Goal: Task Accomplishment & Management: Use online tool/utility

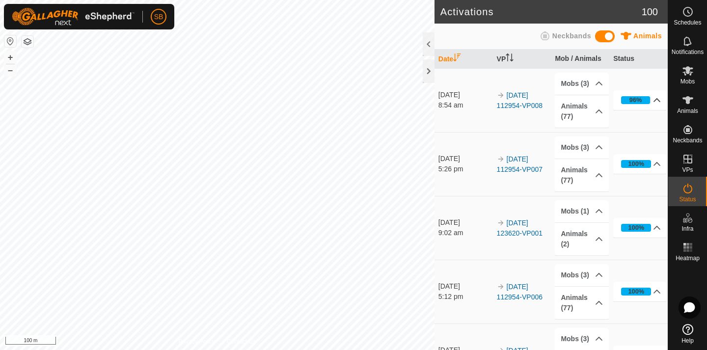
click at [659, 101] on p-accordion-header "96%" at bounding box center [639, 100] width 53 height 20
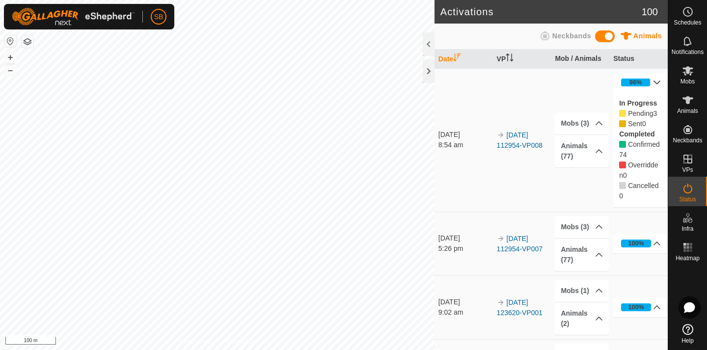
click at [657, 82] on p-accordion-header "96%" at bounding box center [639, 83] width 53 height 20
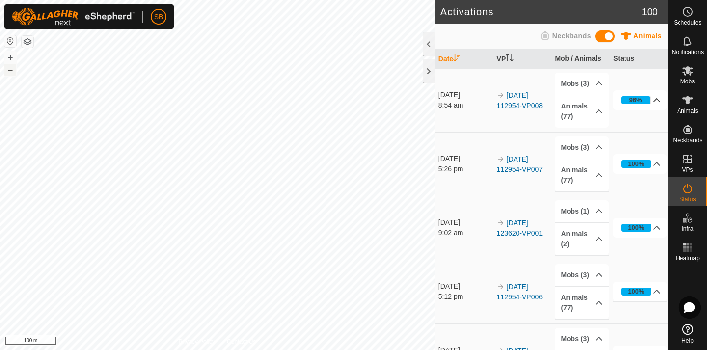
click at [11, 72] on button "–" at bounding box center [10, 70] width 12 height 12
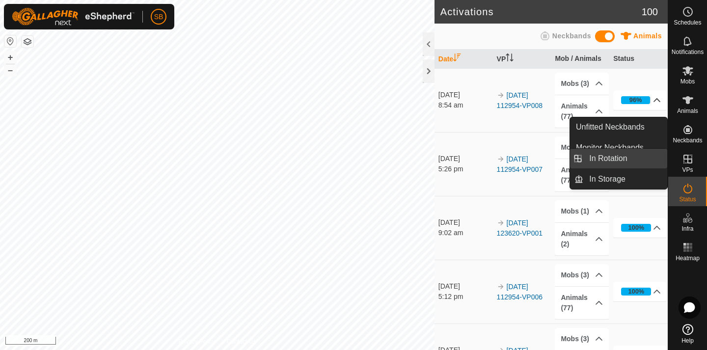
click at [639, 158] on link "In Rotation" at bounding box center [625, 159] width 84 height 20
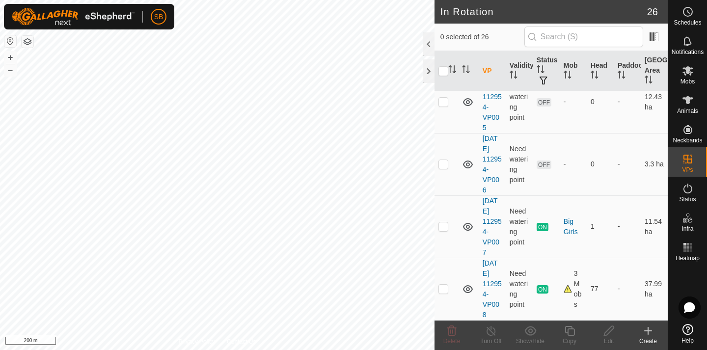
scroll to position [1061, 0]
click at [444, 291] on p-checkbox at bounding box center [443, 289] width 10 height 8
checkbox input "true"
click at [568, 326] on icon at bounding box center [569, 331] width 10 height 10
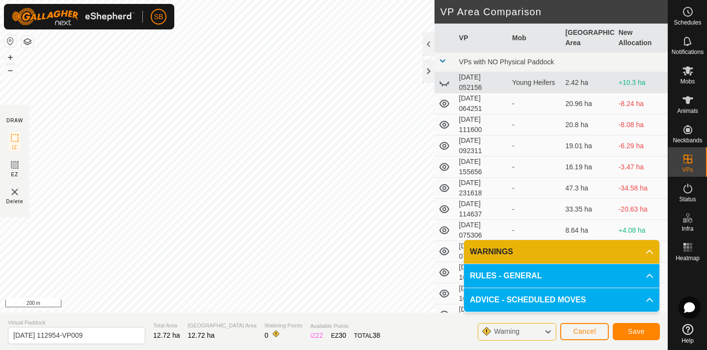
click at [644, 333] on span "Save" at bounding box center [636, 331] width 17 height 8
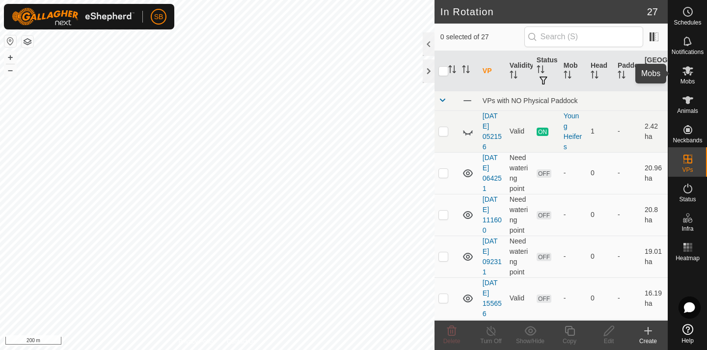
click at [689, 74] on icon at bounding box center [688, 71] width 12 height 12
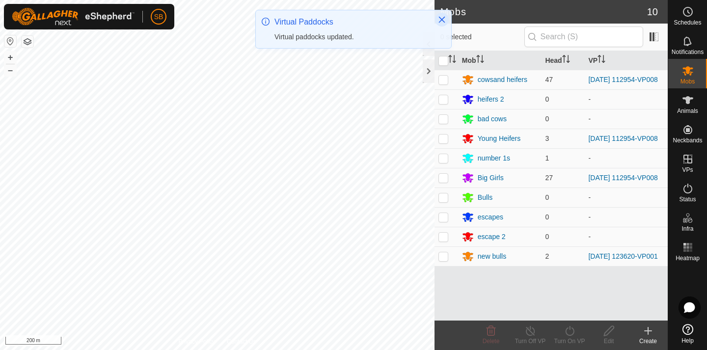
click at [441, 18] on icon "Close" at bounding box center [442, 20] width 8 height 8
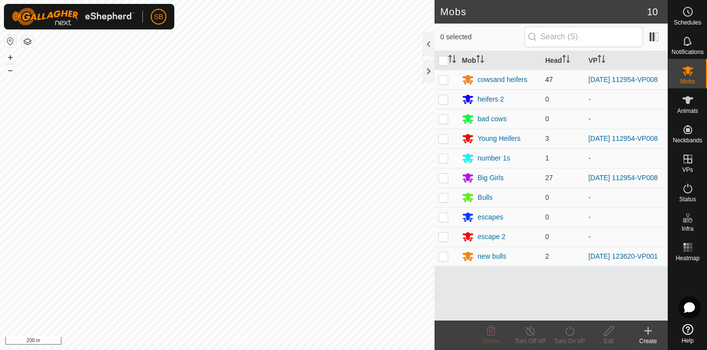
click at [444, 80] on p-checkbox at bounding box center [443, 80] width 10 height 8
checkbox input "true"
click at [443, 139] on p-checkbox at bounding box center [443, 138] width 10 height 8
checkbox input "true"
click at [445, 182] on p-checkbox at bounding box center [443, 178] width 10 height 8
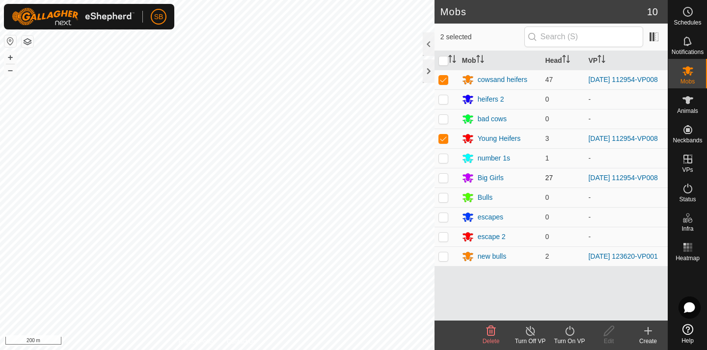
checkbox input "true"
click at [569, 329] on icon at bounding box center [569, 331] width 9 height 10
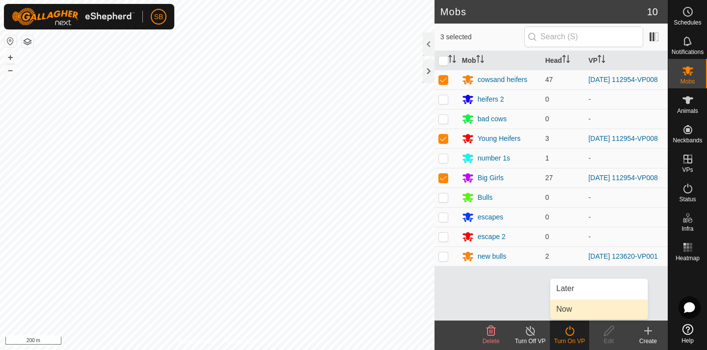
click at [575, 309] on link "Now" at bounding box center [598, 309] width 97 height 20
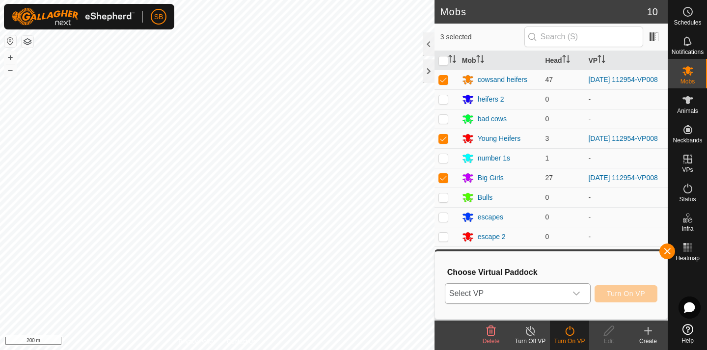
click at [579, 292] on icon "dropdown trigger" at bounding box center [576, 293] width 8 height 8
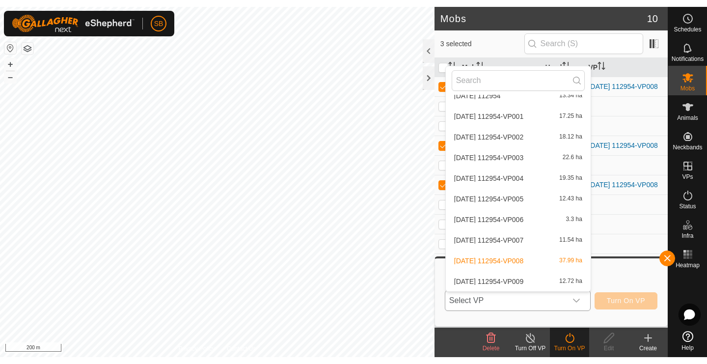
scroll to position [382, 0]
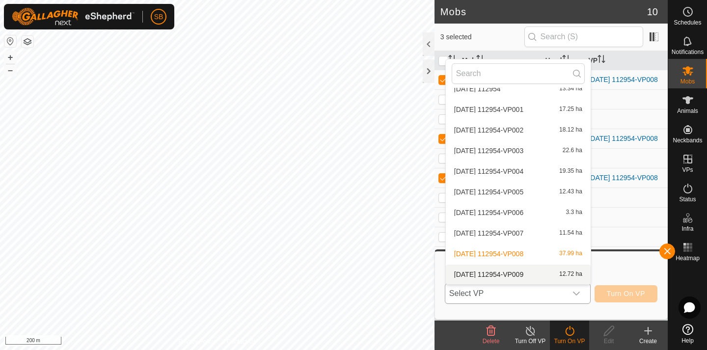
click at [555, 273] on li "[DATE] 112954-VP009 12.72 ha" at bounding box center [518, 274] width 145 height 20
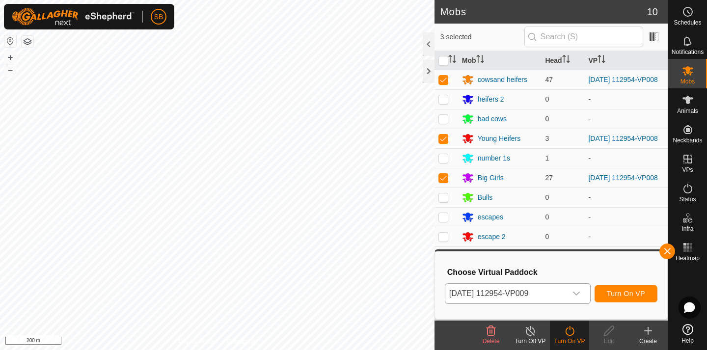
click at [626, 296] on span "Turn On VP" at bounding box center [625, 293] width 38 height 8
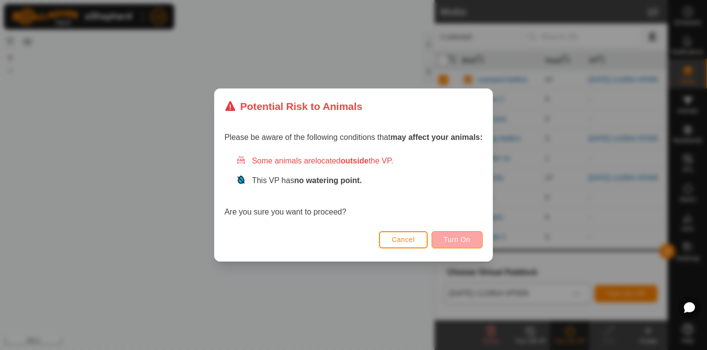
click at [457, 239] on span "Turn On" at bounding box center [457, 240] width 26 height 8
